Goal: Find specific page/section: Find specific page/section

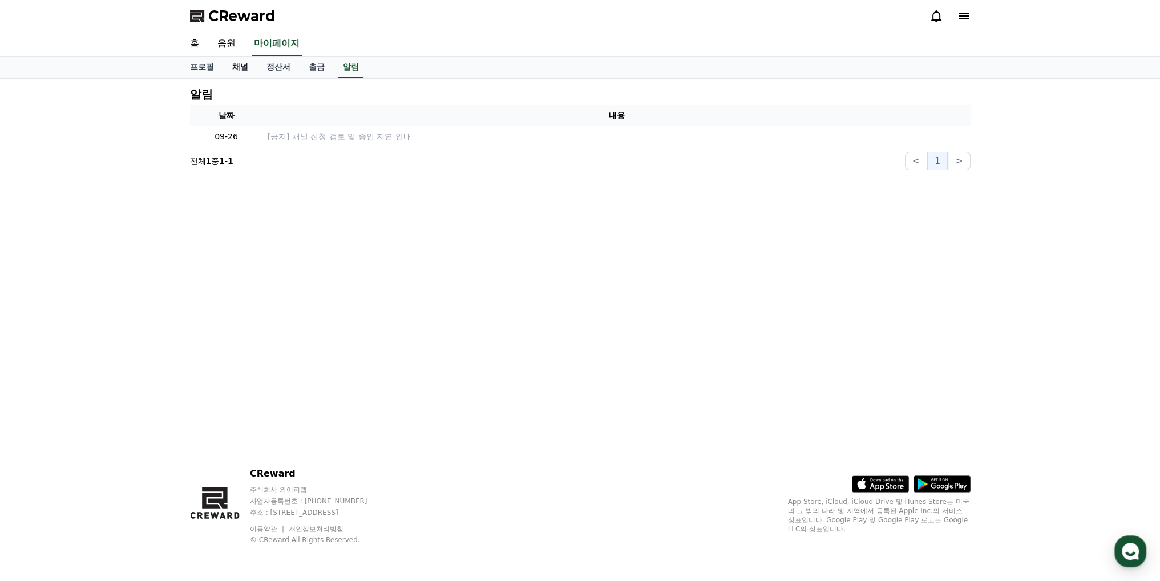
click at [235, 69] on link "채널" at bounding box center [240, 68] width 34 height 22
